Goal: Find specific page/section: Find specific page/section

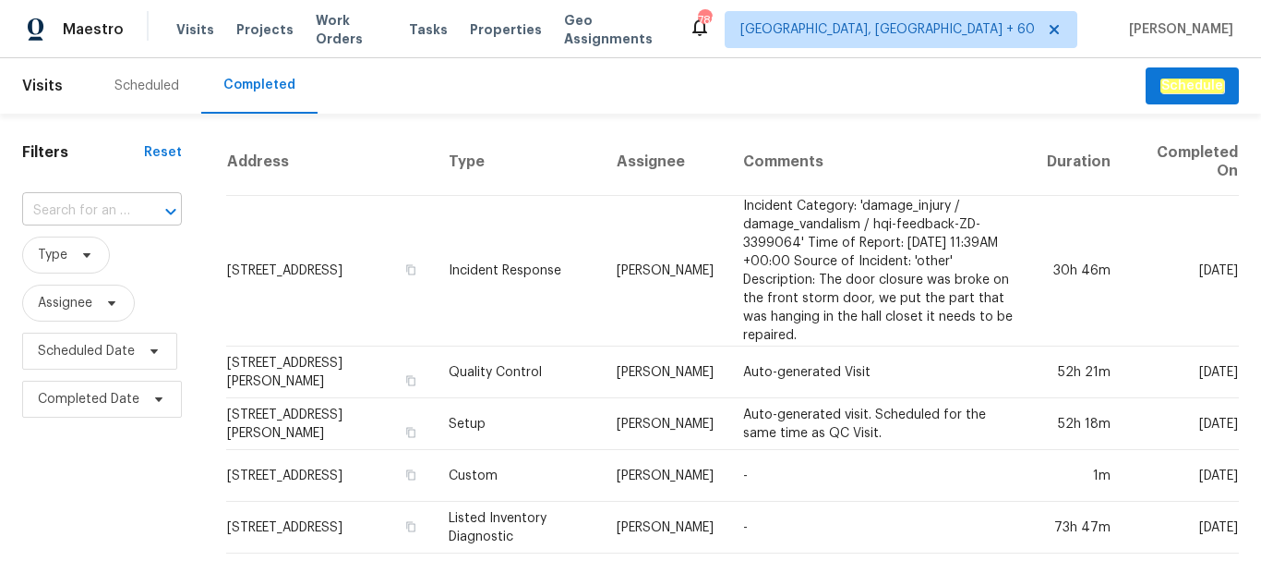
click at [91, 210] on input "text" at bounding box center [76, 211] width 108 height 29
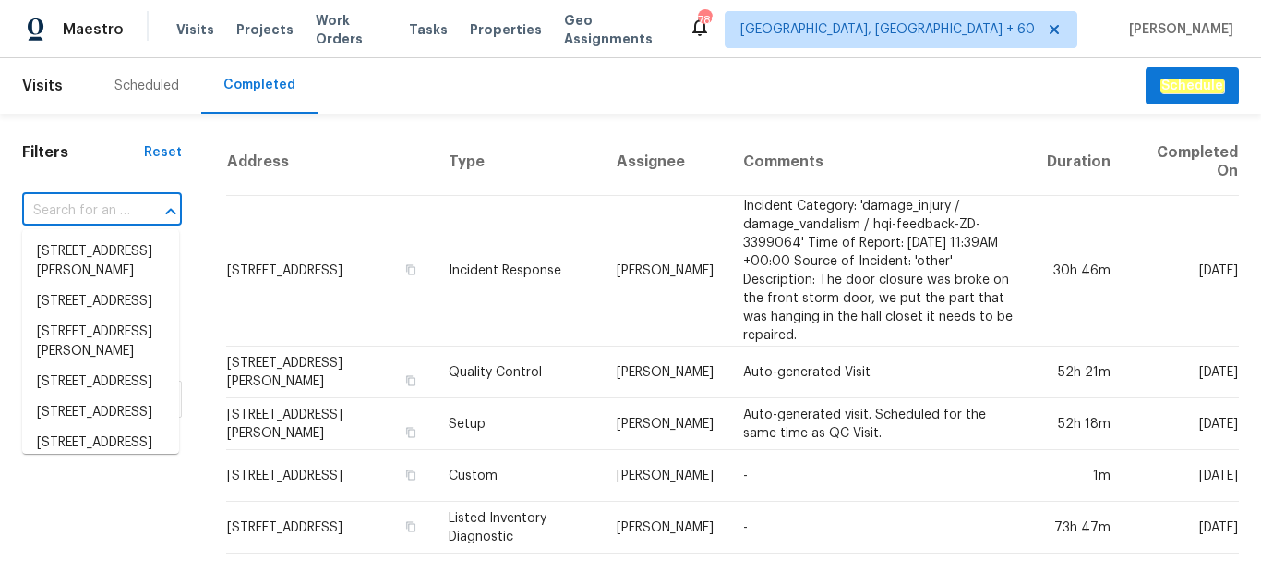
paste input "[STREET_ADDRESS]"
type input "[STREET_ADDRESS]"
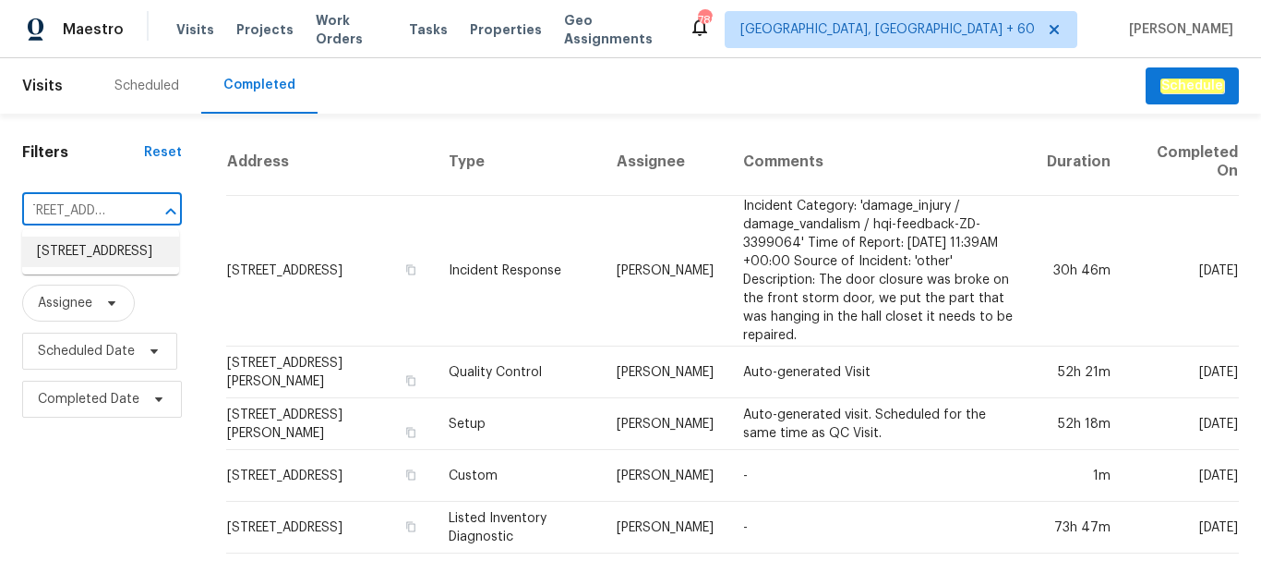
click at [96, 267] on li "[STREET_ADDRESS]" at bounding box center [100, 251] width 157 height 30
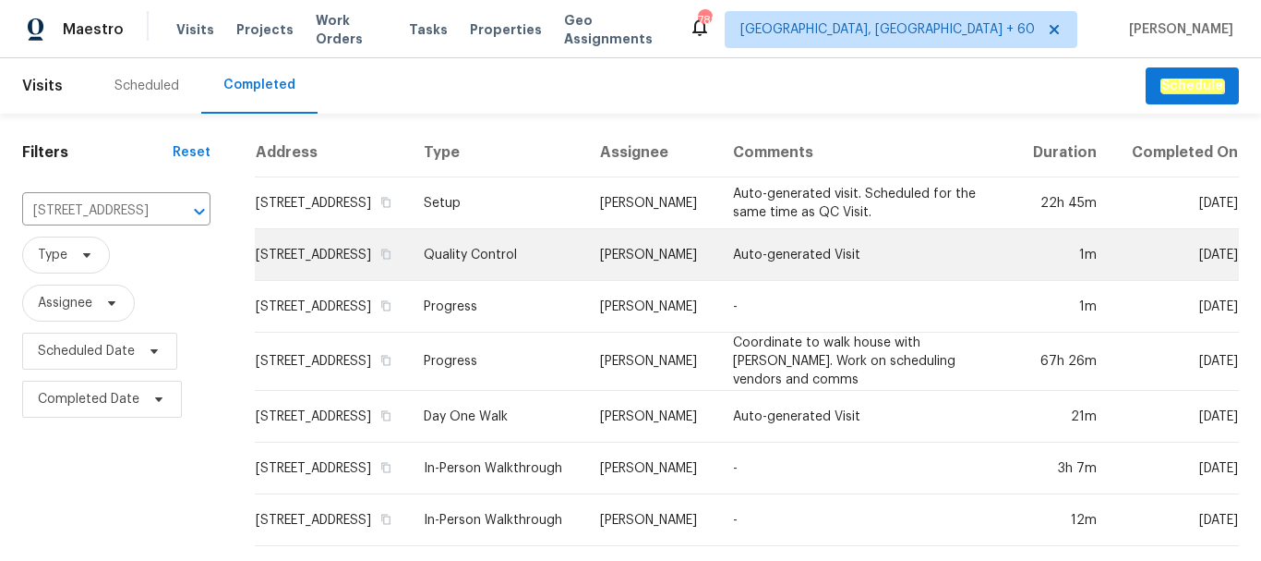
scroll to position [26, 0]
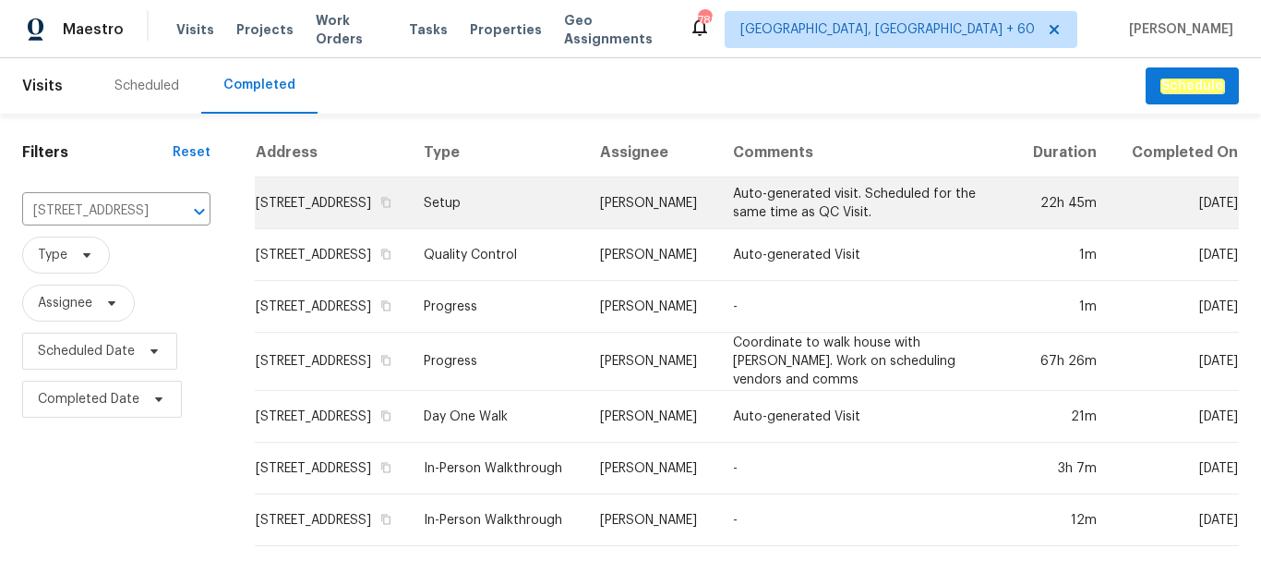
click at [608, 211] on td "[PERSON_NAME]" at bounding box center [651, 203] width 133 height 52
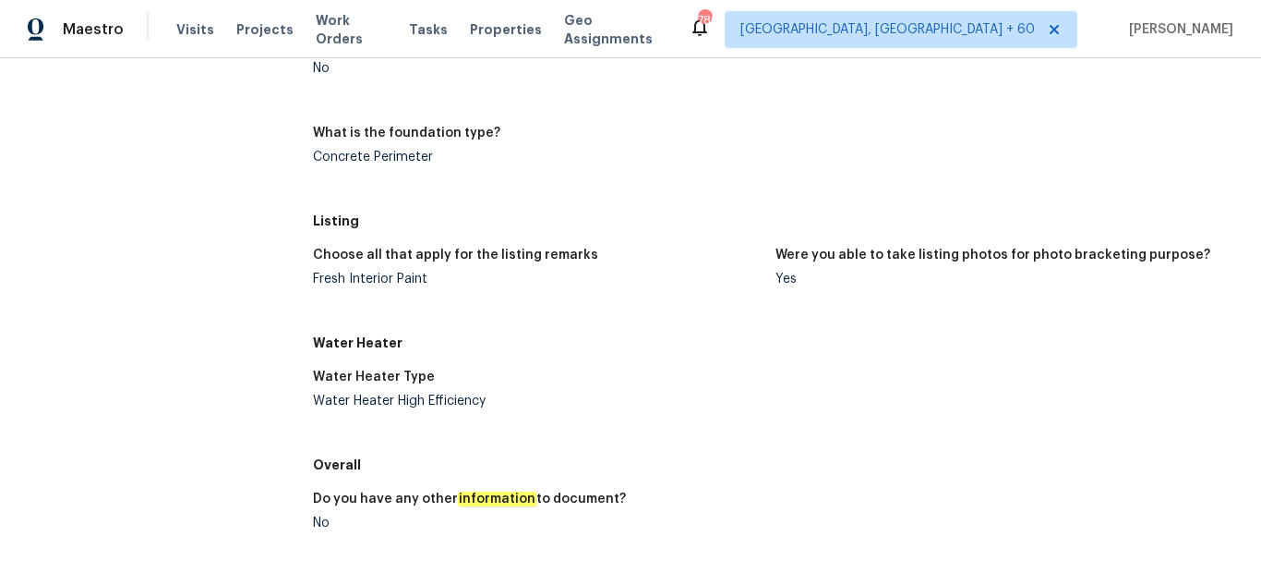
scroll to position [1366, 0]
click at [405, 280] on div "Fresh Interior Paint" at bounding box center [537, 277] width 449 height 13
